Goal: Information Seeking & Learning: Check status

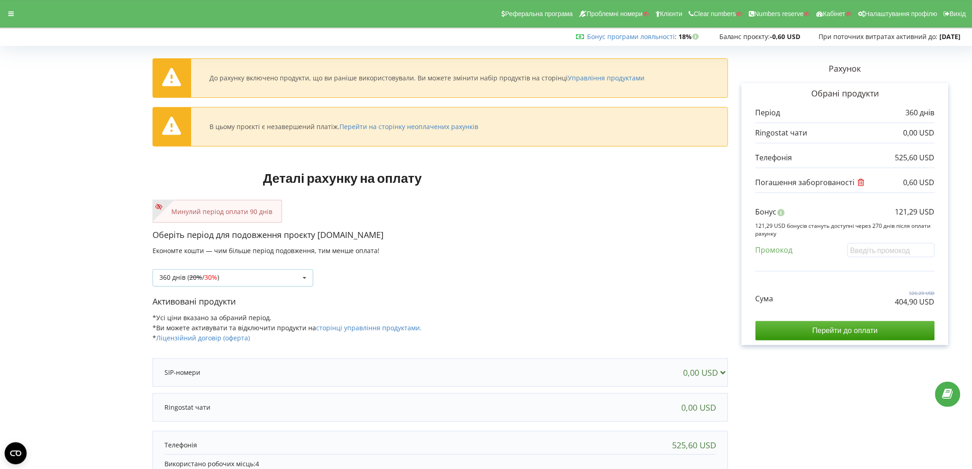
click at [261, 281] on div "360 днів ( 20% / 30% ) Поповнити баланс без подовження 20% / 30% 30% / 40%" at bounding box center [233, 277] width 161 height 17
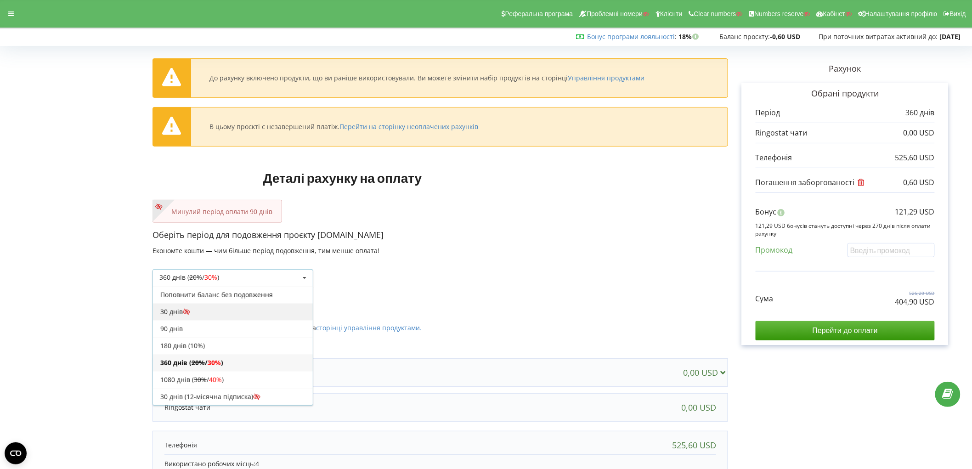
click at [231, 319] on div "30 днів" at bounding box center [233, 311] width 160 height 17
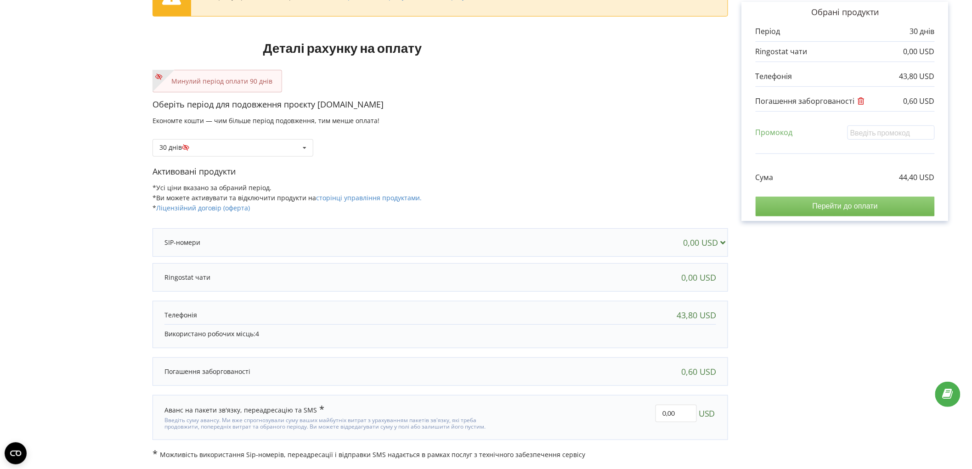
scroll to position [84, 0]
click at [824, 207] on input "Перейти до оплати" at bounding box center [845, 206] width 179 height 19
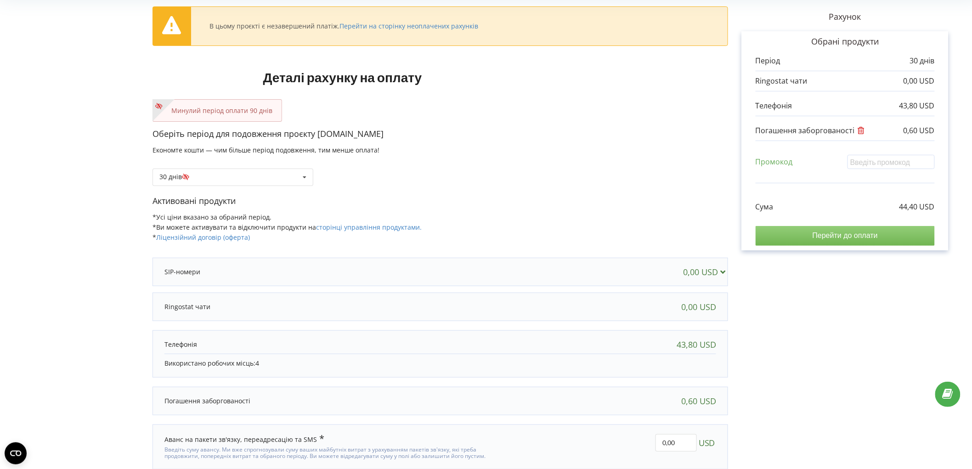
scroll to position [0, 0]
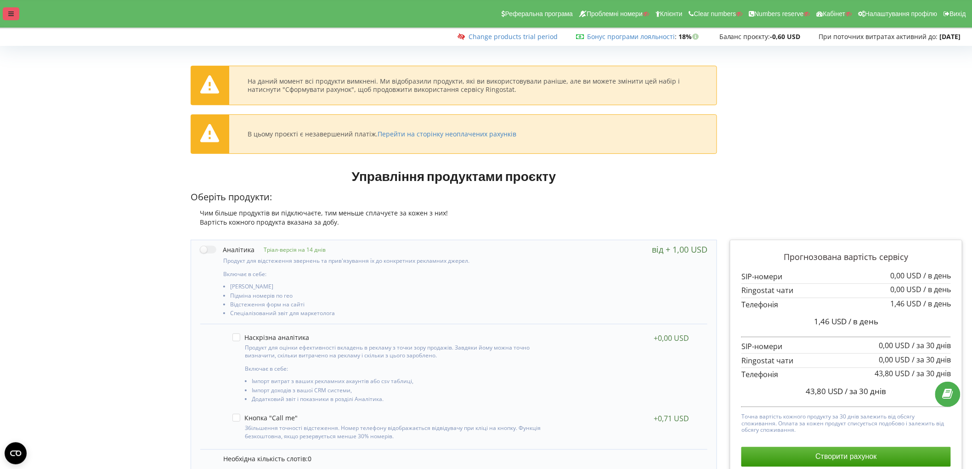
click at [11, 15] on icon at bounding box center [11, 14] width 6 height 6
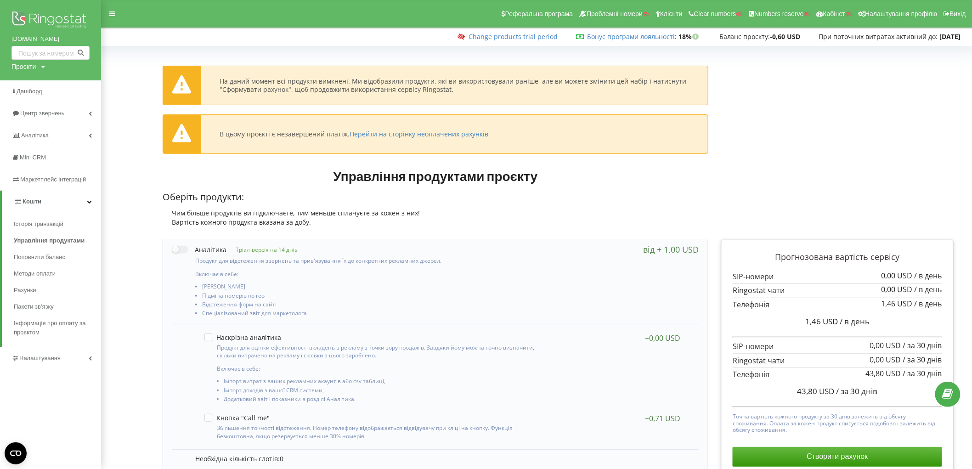
drag, startPoint x: 19, startPoint y: 38, endPoint x: 59, endPoint y: 40, distance: 39.5
click at [59, 40] on div "vip-travel.org Проєкти Пошук" at bounding box center [50, 40] width 101 height 80
copy link "vip-travel.org"
click at [42, 14] on img at bounding box center [50, 20] width 78 height 23
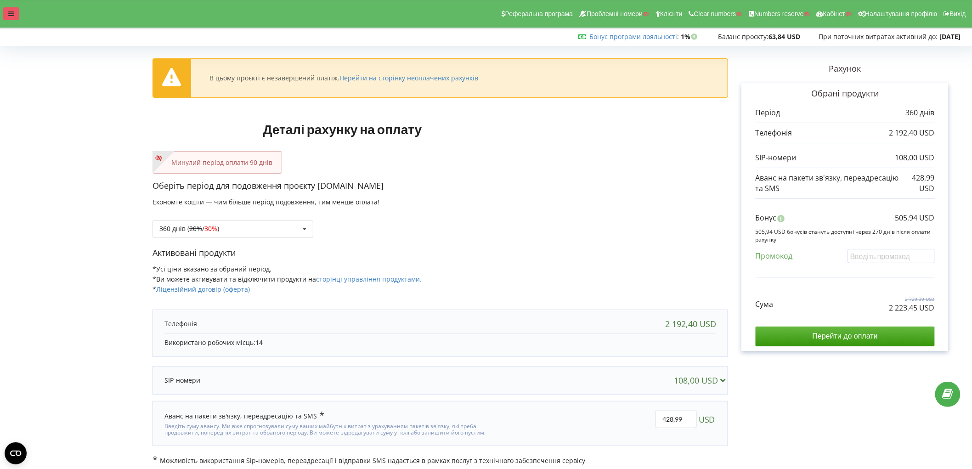
click at [11, 10] on div at bounding box center [11, 13] width 17 height 13
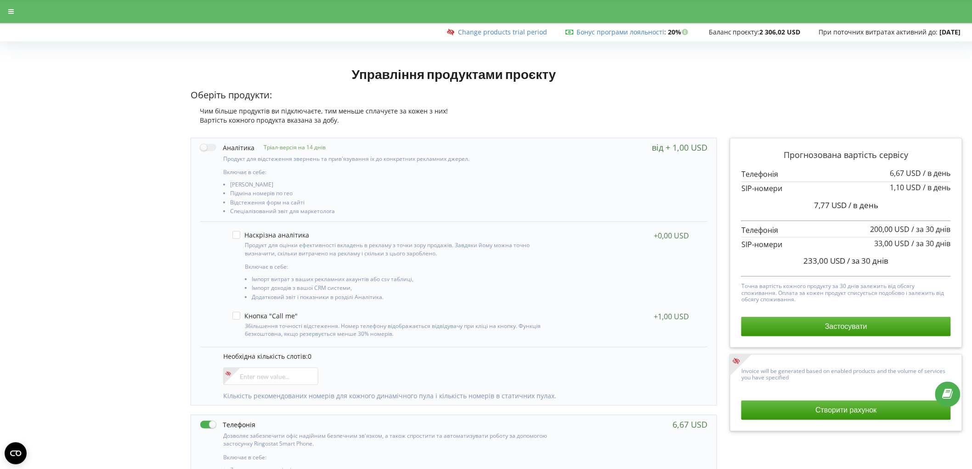
drag, startPoint x: 0, startPoint y: 195, endPoint x: 200, endPoint y: 212, distance: 201.1
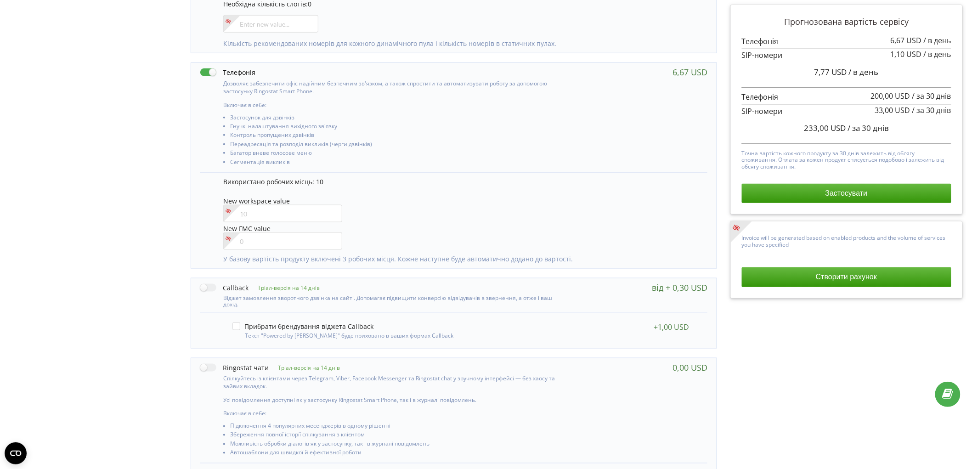
scroll to position [362, 0]
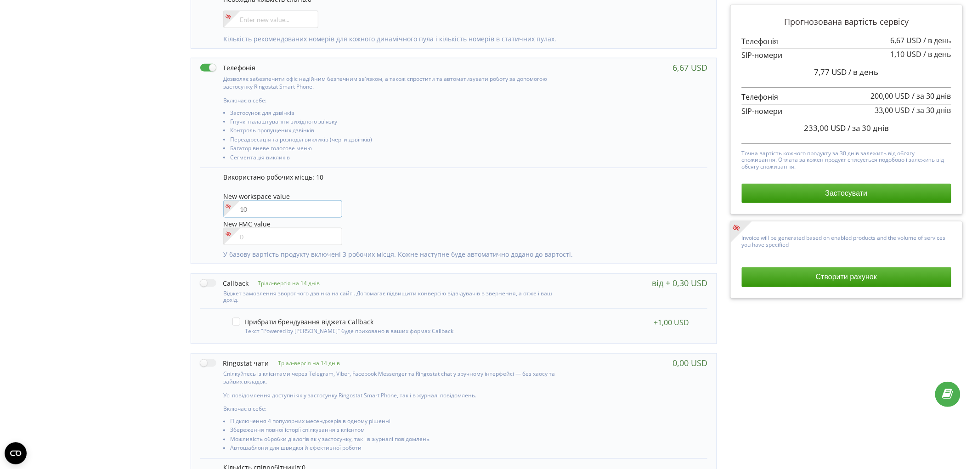
drag, startPoint x: 269, startPoint y: 209, endPoint x: 230, endPoint y: 220, distance: 40.5
click at [269, 209] on input"] "number" at bounding box center [282, 208] width 119 height 17
type input"] "11"
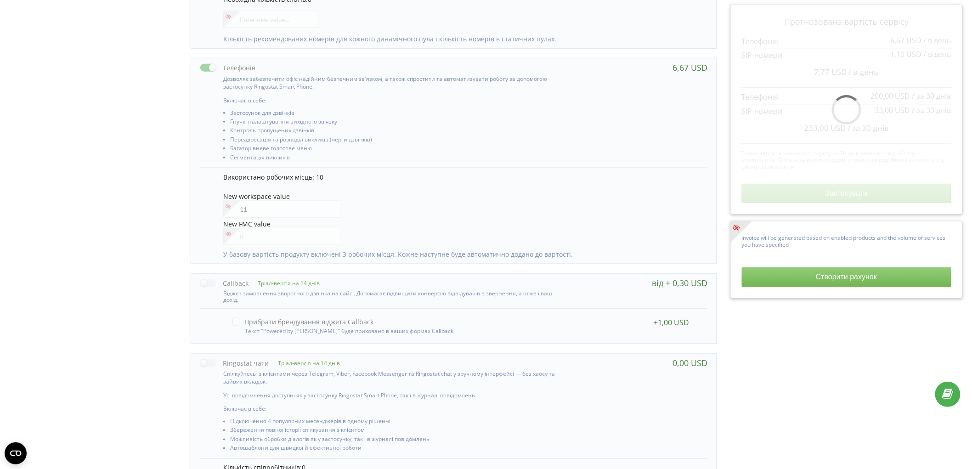
click at [207, 212] on div "Використано робочих місць: 10 New workspace value 11 New FMC value" at bounding box center [453, 216] width 507 height 96
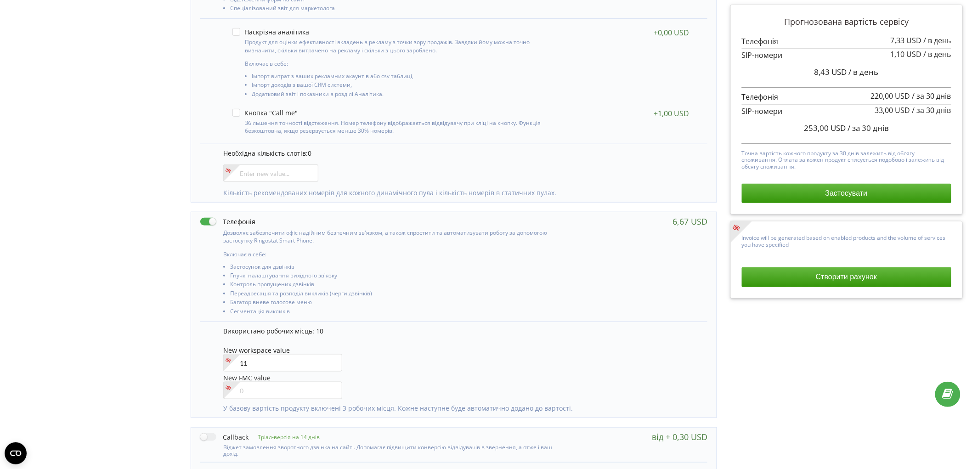
scroll to position [0, 0]
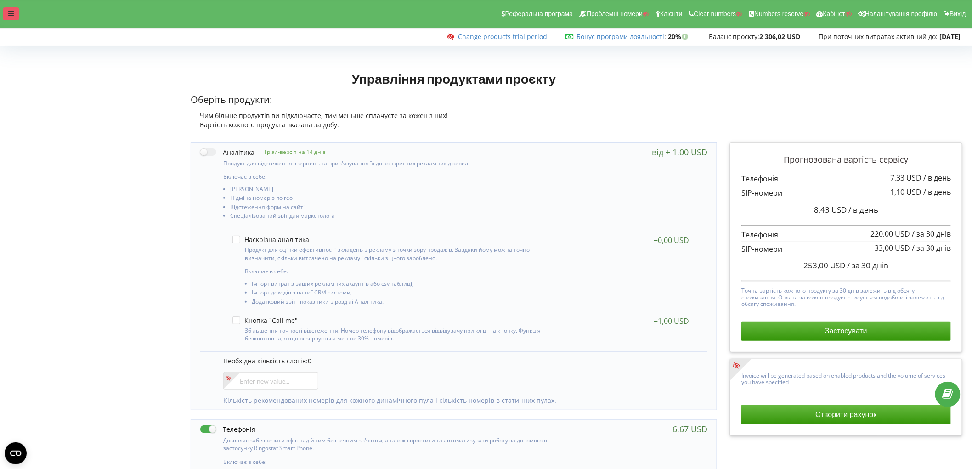
click at [17, 20] on div at bounding box center [11, 13] width 17 height 13
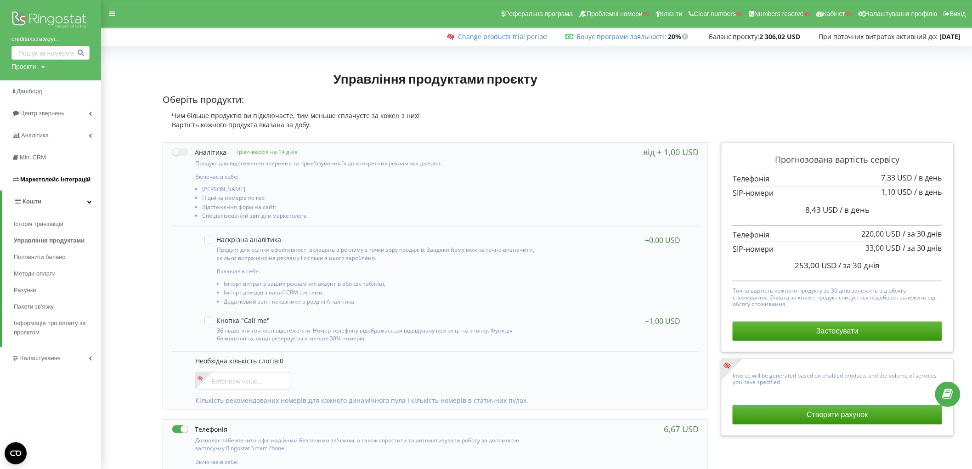
click at [55, 176] on span "Маркетплейс інтеграцій" at bounding box center [55, 179] width 70 height 7
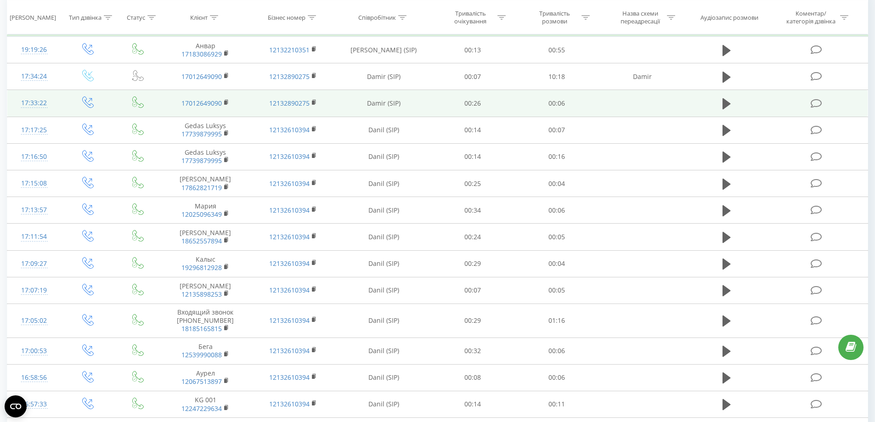
scroll to position [459, 0]
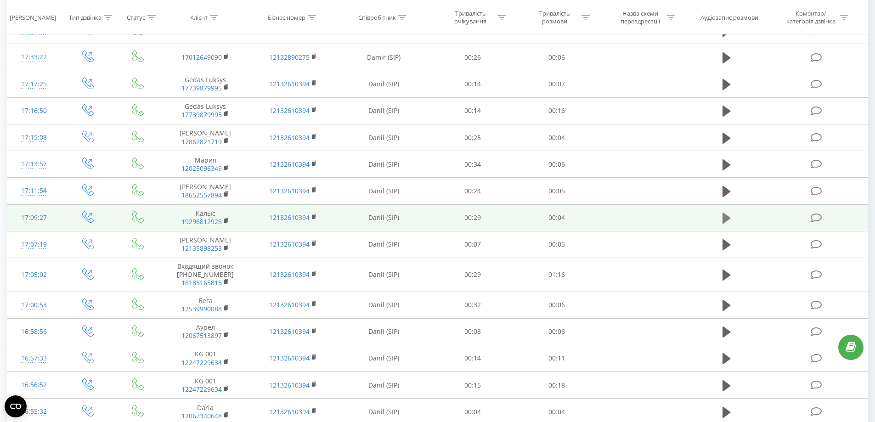
click at [726, 223] on icon at bounding box center [727, 218] width 8 height 13
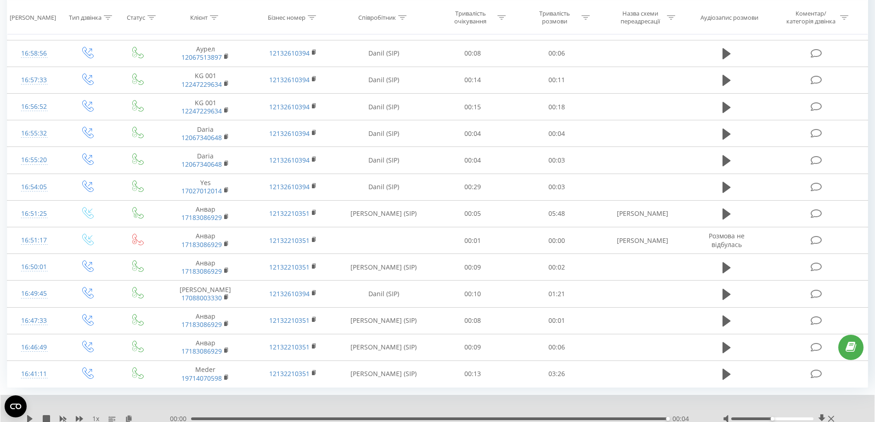
scroll to position [773, 0]
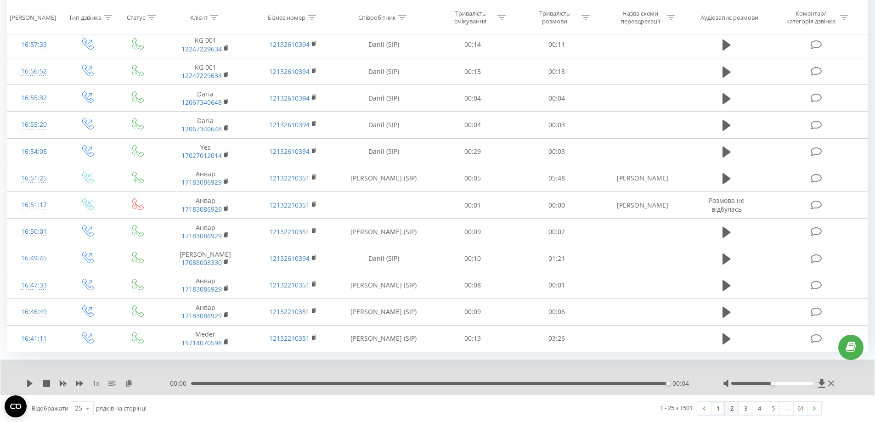
click at [730, 408] on link "2" at bounding box center [732, 408] width 14 height 13
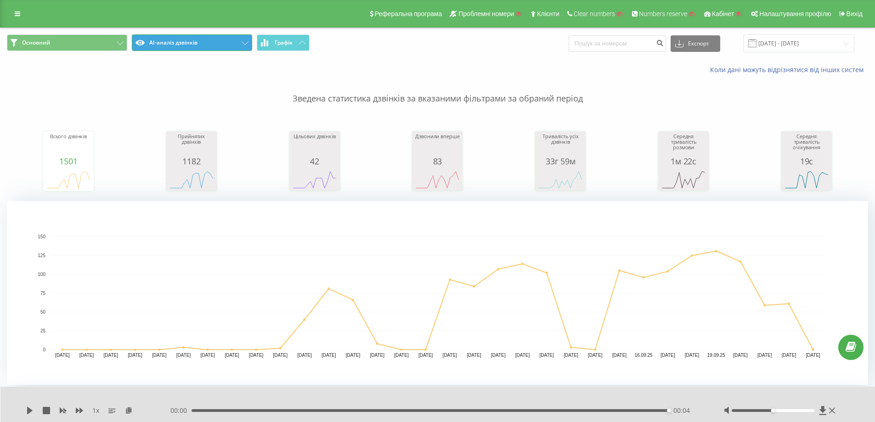
click at [223, 40] on button "AI-аналіз дзвінків" at bounding box center [192, 42] width 120 height 17
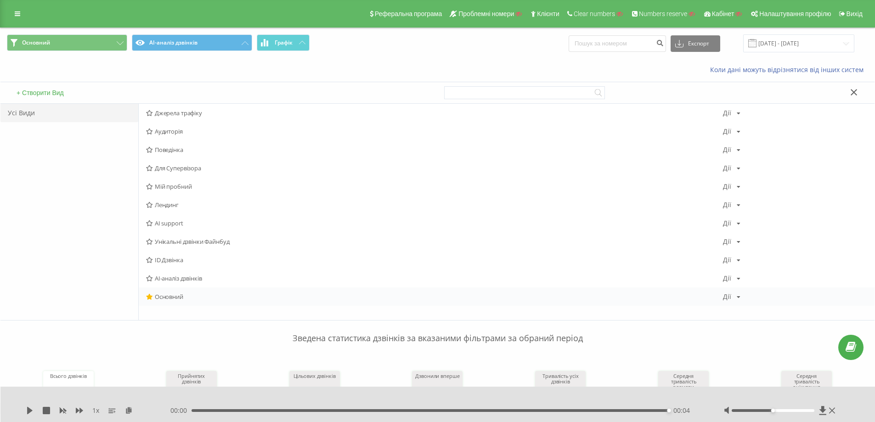
click at [212, 293] on div "Основний Дії Редагувати Копіювати Видалити За замовчуванням Поділитися" at bounding box center [507, 297] width 736 height 18
click at [193, 299] on span "Основний" at bounding box center [434, 297] width 577 height 6
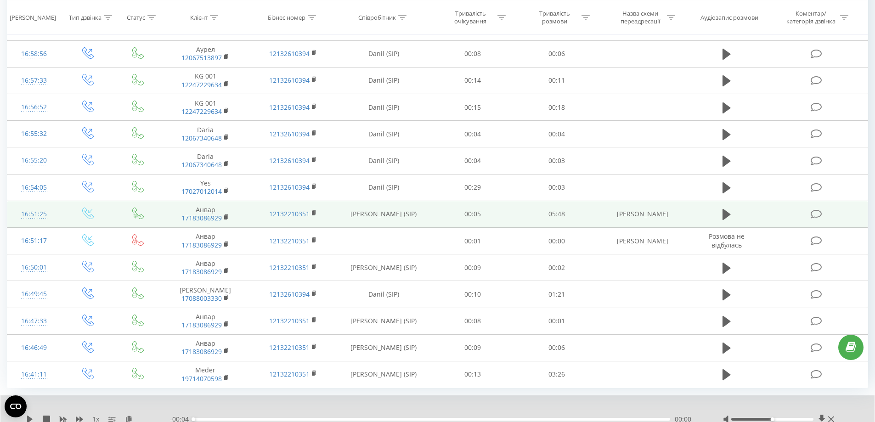
scroll to position [681, 0]
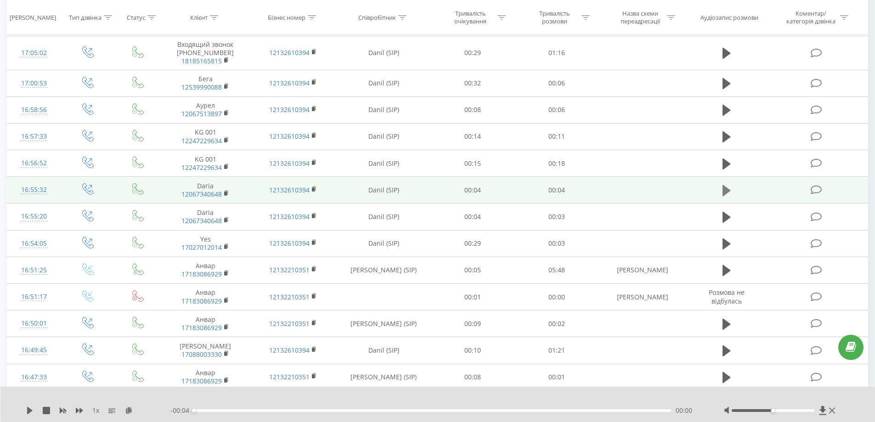
click at [726, 191] on icon at bounding box center [727, 190] width 8 height 11
click at [726, 191] on icon at bounding box center [727, 190] width 8 height 13
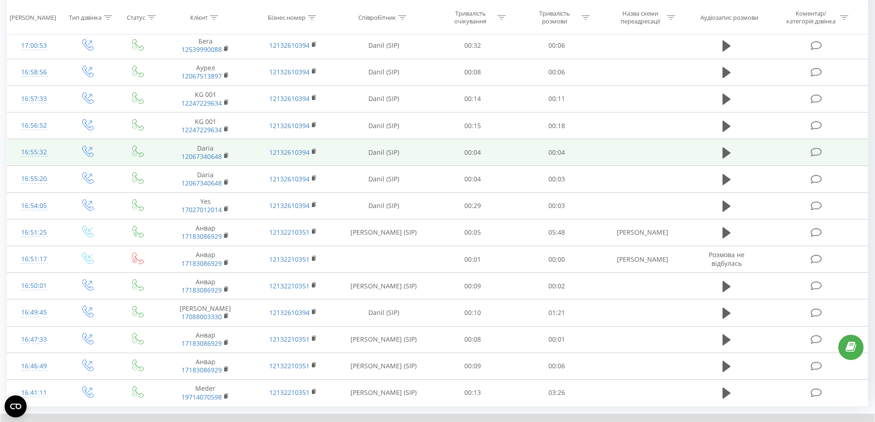
scroll to position [738, 0]
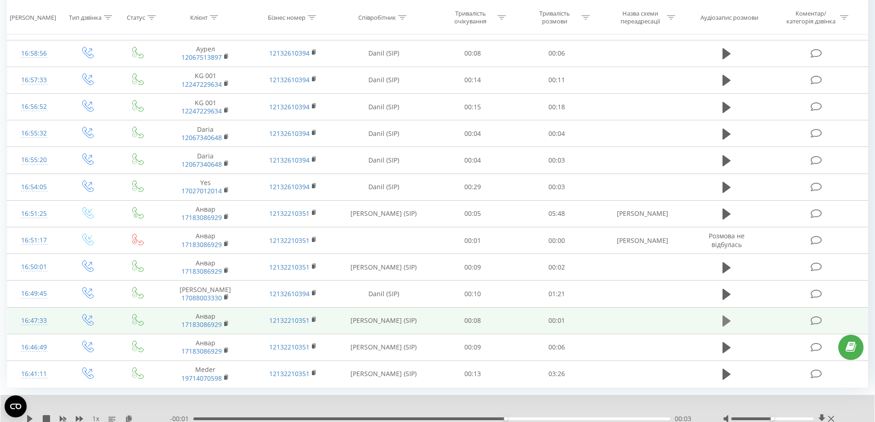
click at [727, 325] on icon at bounding box center [727, 321] width 8 height 13
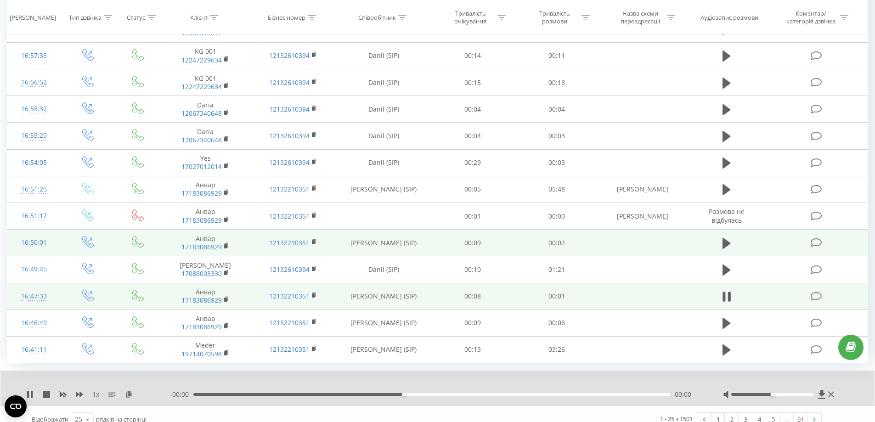
scroll to position [773, 0]
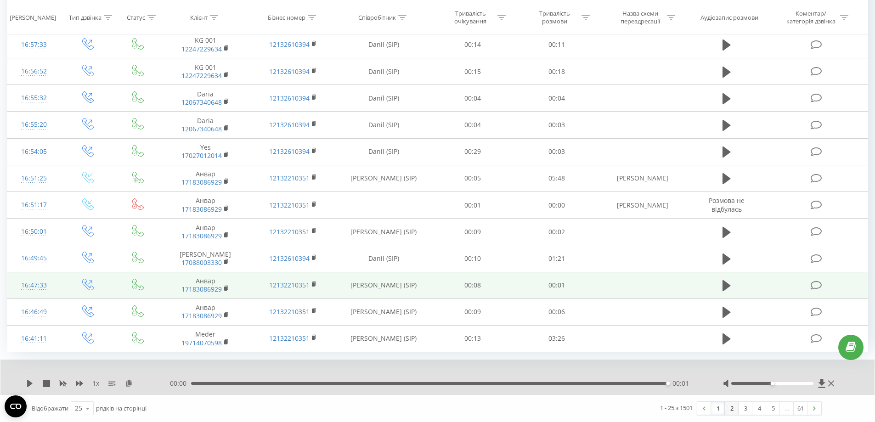
click at [731, 408] on link "2" at bounding box center [732, 408] width 14 height 13
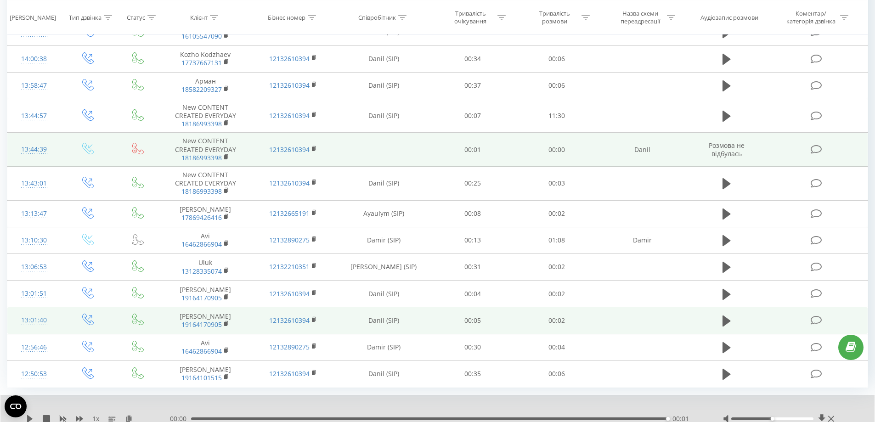
scroll to position [788, 0]
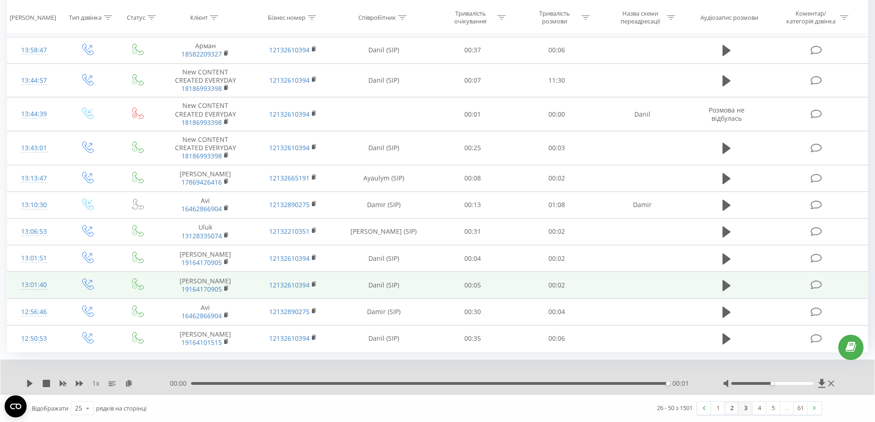
click at [747, 408] on link "3" at bounding box center [746, 408] width 14 height 13
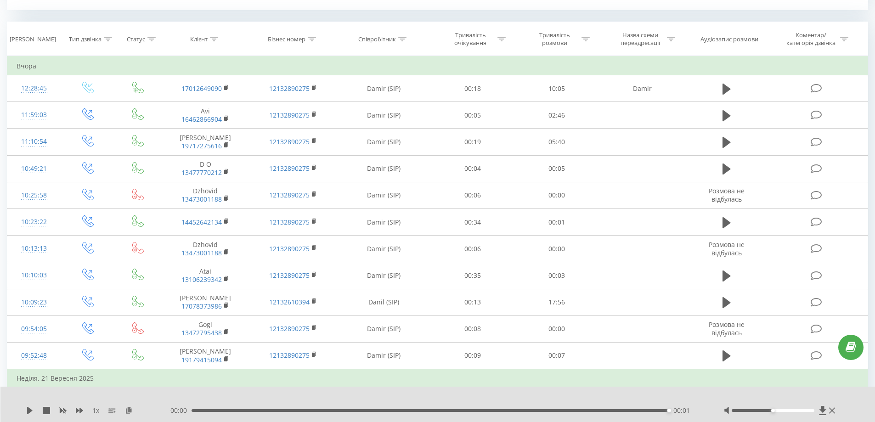
scroll to position [374, 0]
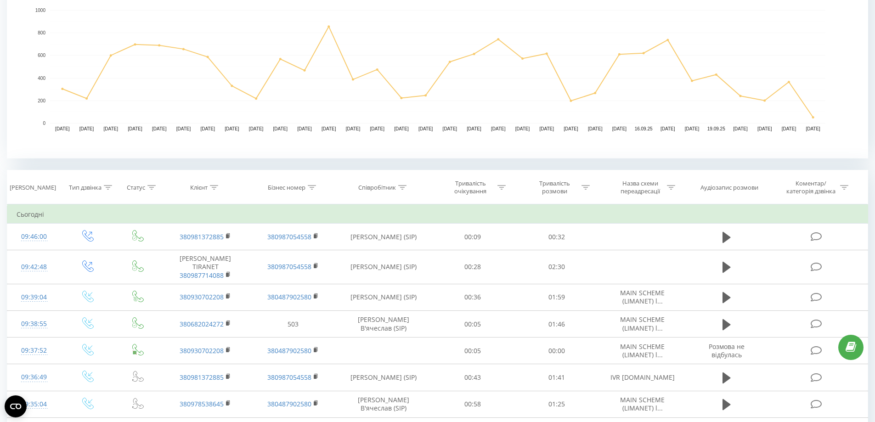
scroll to position [230, 0]
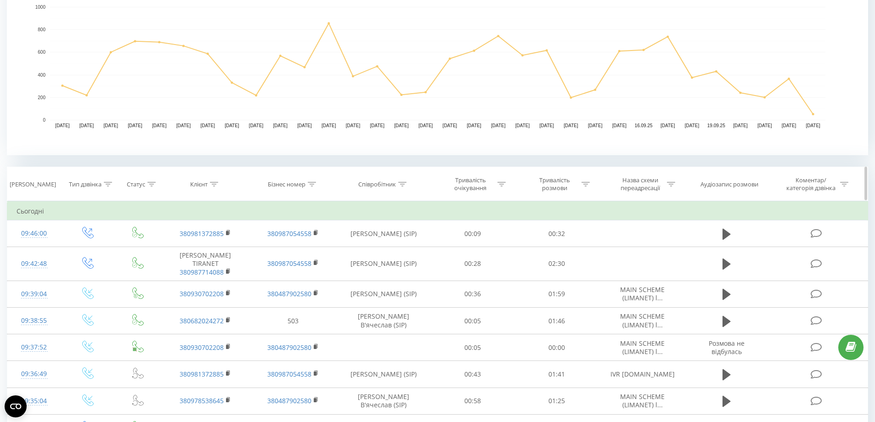
click at [215, 187] on div at bounding box center [214, 185] width 8 height 8
click at [185, 252] on input "text" at bounding box center [205, 250] width 81 height 16
paste input "[PHONE_NUMBER]"
click at [176, 250] on input "[PHONE_NUMBER]" at bounding box center [205, 250] width 81 height 16
type input "2024272"
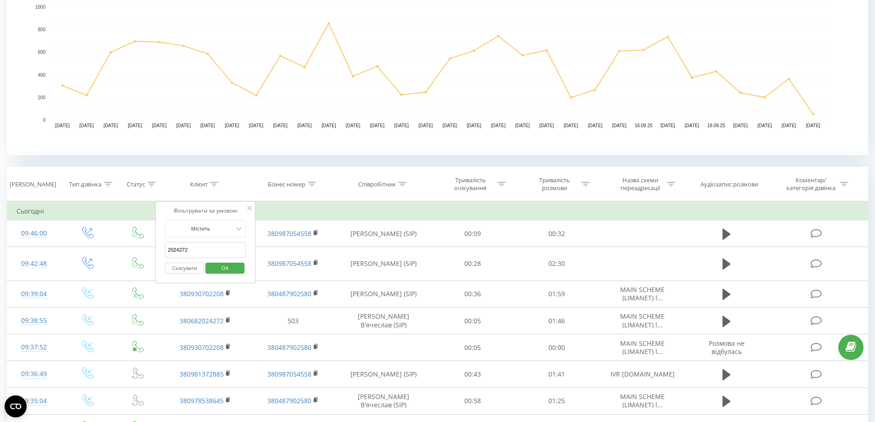
click at [217, 264] on span "OK" at bounding box center [225, 268] width 26 height 14
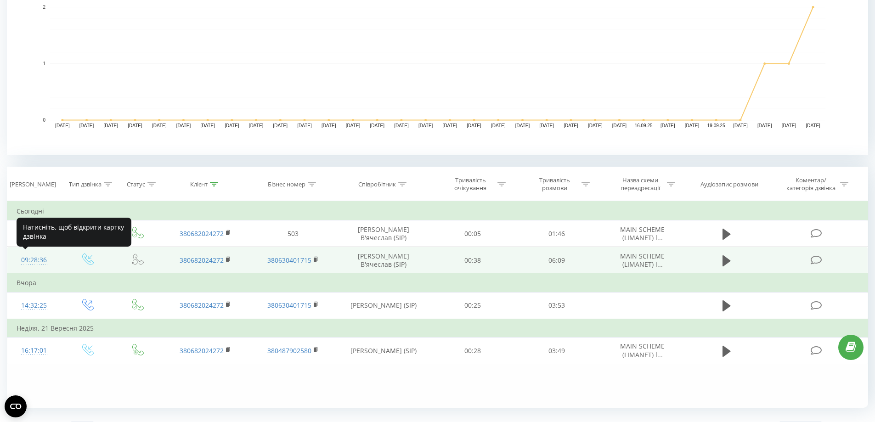
click at [32, 261] on div "09:28:36" at bounding box center [34, 260] width 35 height 18
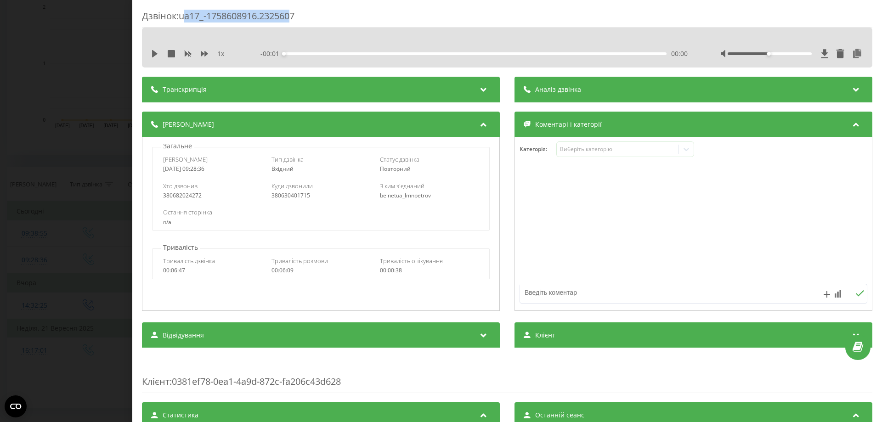
drag, startPoint x: 295, startPoint y: 19, endPoint x: 184, endPoint y: 19, distance: 110.7
click at [184, 19] on div "Дзвінок : ua17_-1758608916.2325607" at bounding box center [507, 19] width 731 height 18
copy div "ua17_-1758608916.2325607"
drag, startPoint x: 330, startPoint y: 18, endPoint x: 184, endPoint y: 23, distance: 146.2
click at [184, 23] on div "Дзвінок : ua17_-1758608916.2325607" at bounding box center [507, 19] width 731 height 18
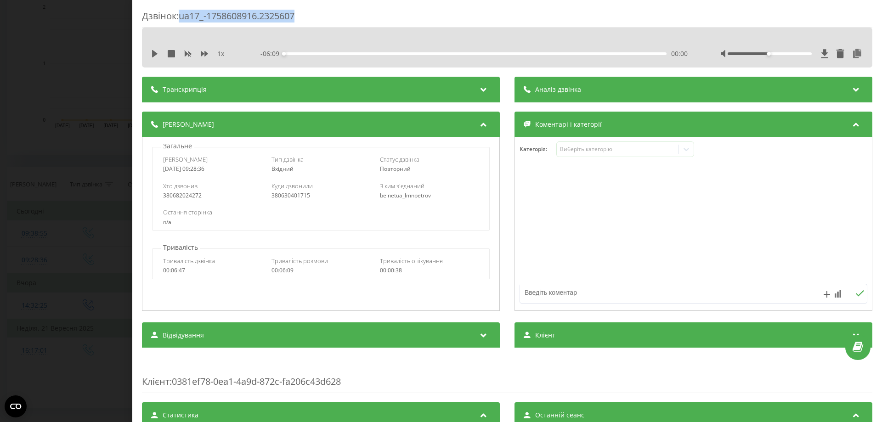
click at [96, 134] on div "Дзвінок : ua17_-1758608916.2325607 1 x - 06:09 00:00 00:00 Транскрипція Для AI-…" at bounding box center [441, 211] width 882 height 422
